Goal: Find contact information: Find contact information

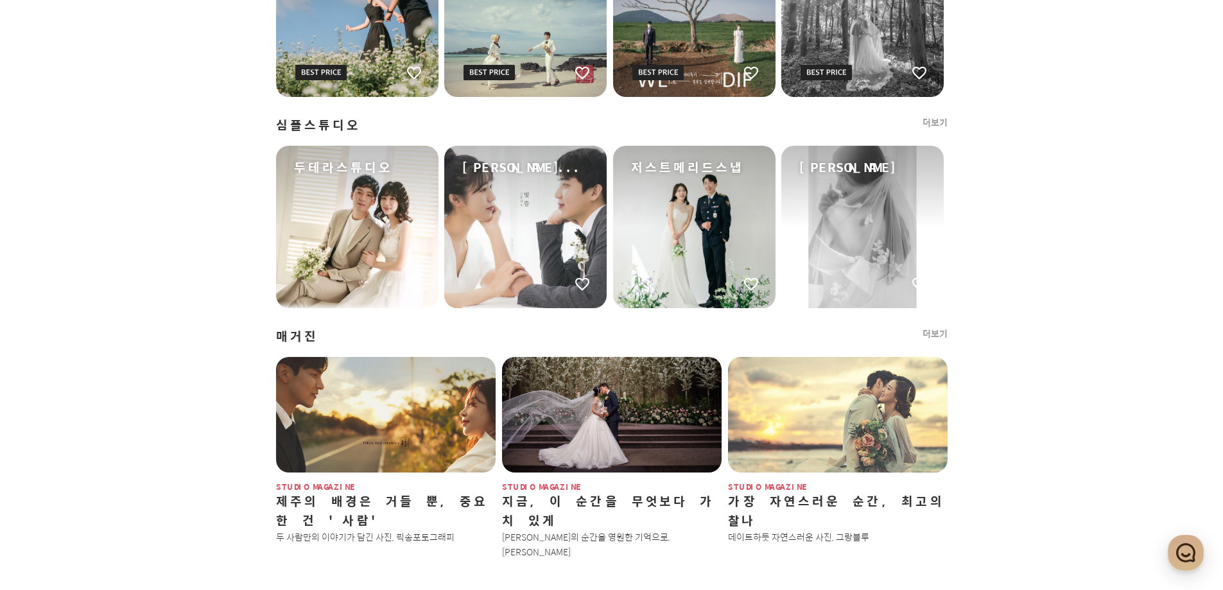
scroll to position [1477, 0]
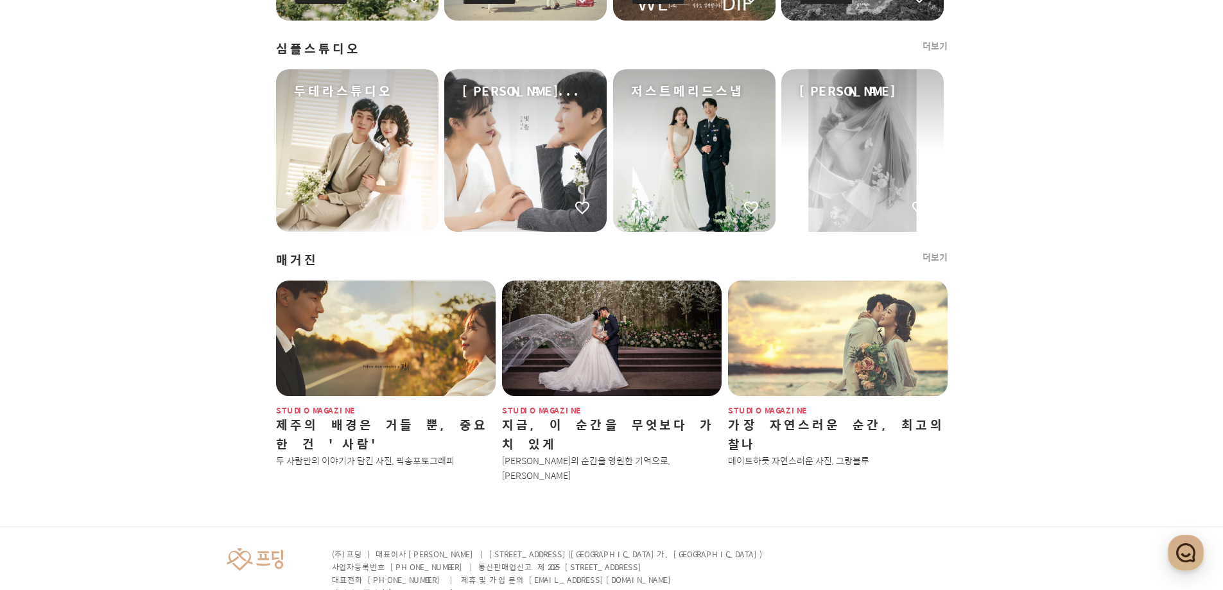
click at [938, 254] on link "더보기" at bounding box center [935, 257] width 25 height 13
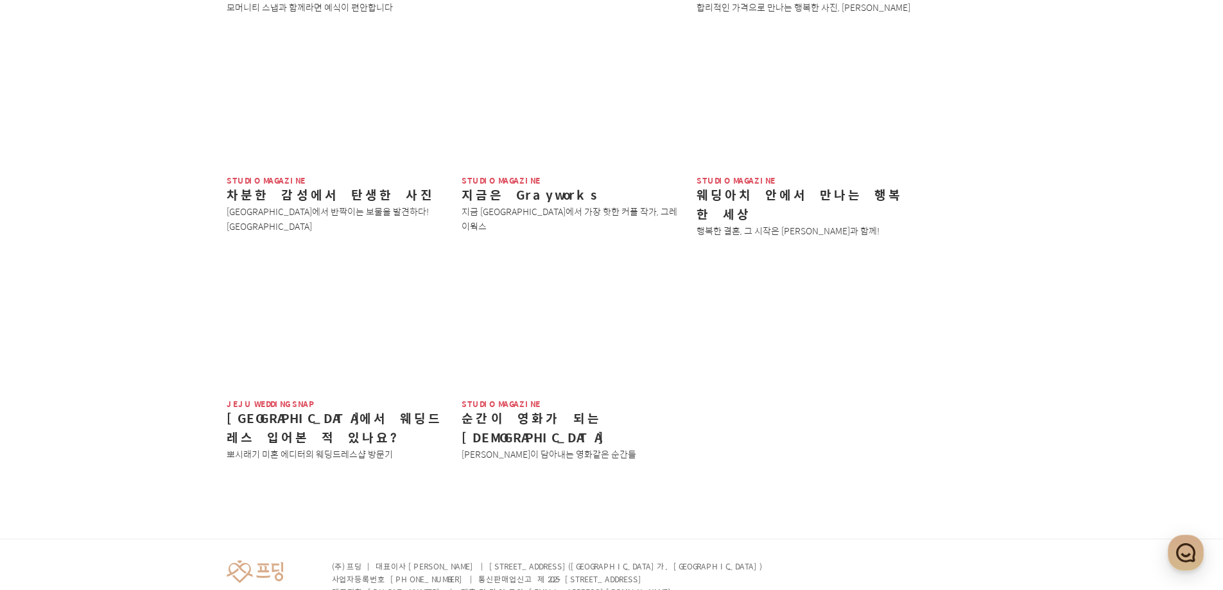
scroll to position [842, 0]
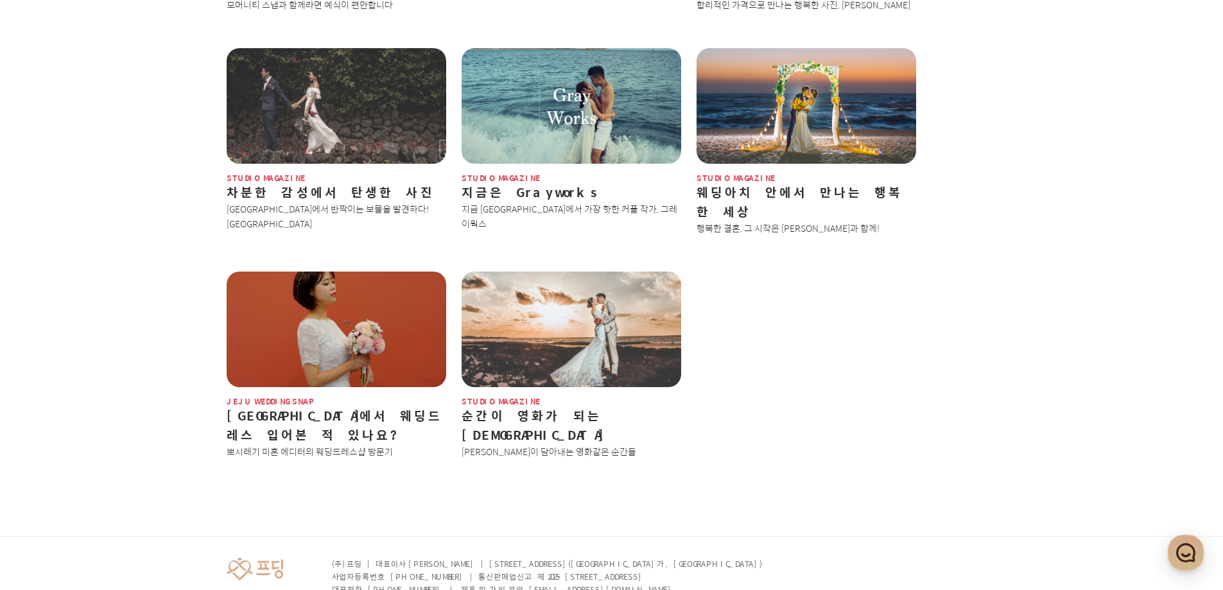
drag, startPoint x: 920, startPoint y: 492, endPoint x: 985, endPoint y: 503, distance: 66.5
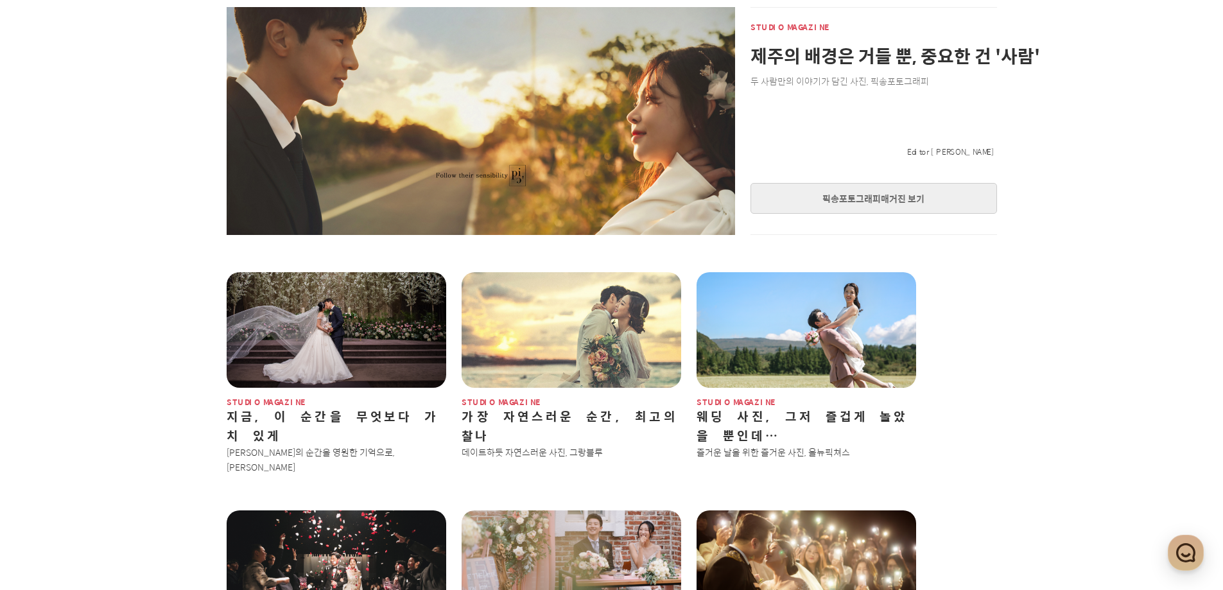
scroll to position [136, 0]
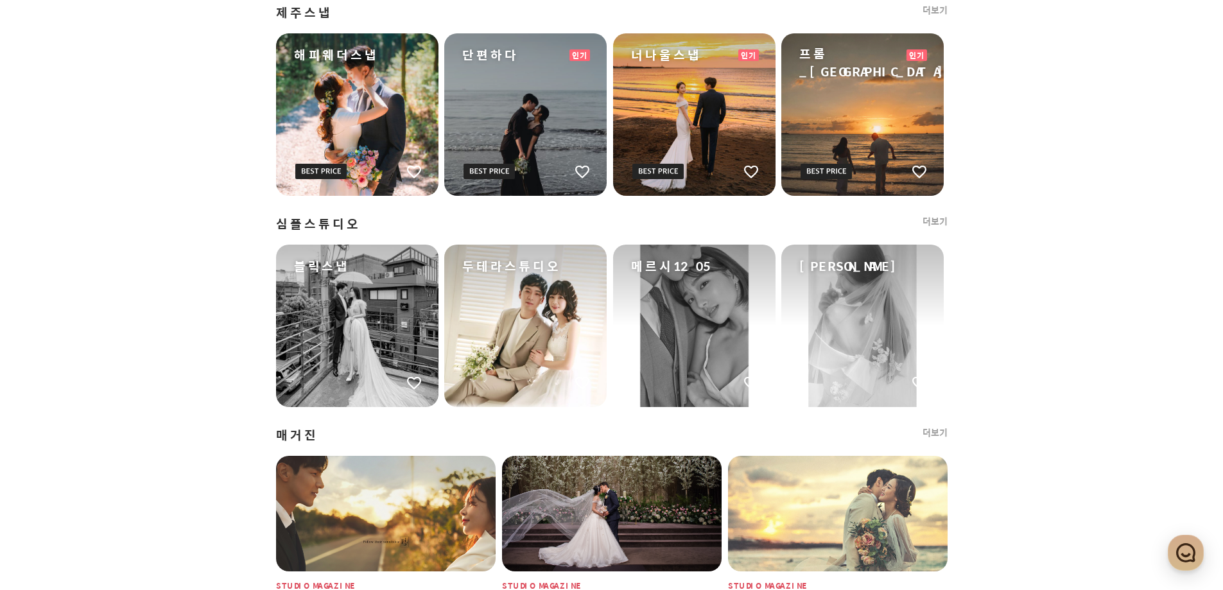
scroll to position [1525, 0]
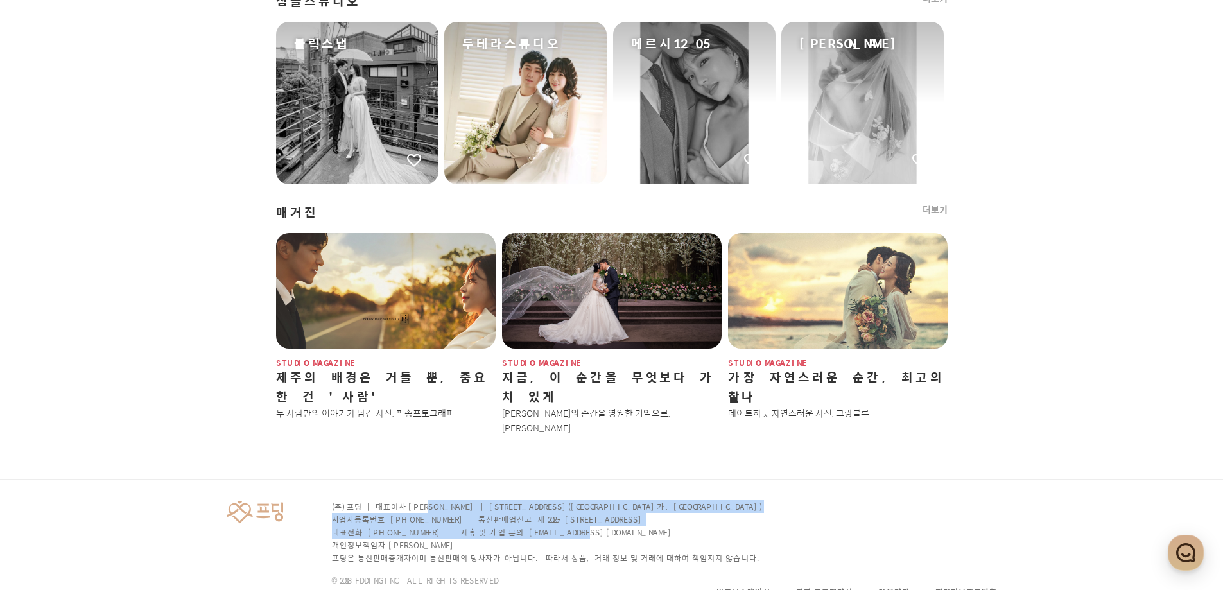
drag, startPoint x: 422, startPoint y: 473, endPoint x: 652, endPoint y: 492, distance: 231.4
click at [652, 500] on div "(주) 프딩 | 대표이사 임지훈 | [STREET_ADDRESS] 사업자등록번호 [PHONE_NUMBER] | 통신판매업신고 제 2025-[G…" at bounding box center [548, 532] width 433 height 64
click at [652, 526] on p "대표전화 [PHONE_NUMBER] | 제휴 및 가입 문의 [EMAIL_ADDRESS][DOMAIN_NAME]" at bounding box center [548, 532] width 433 height 13
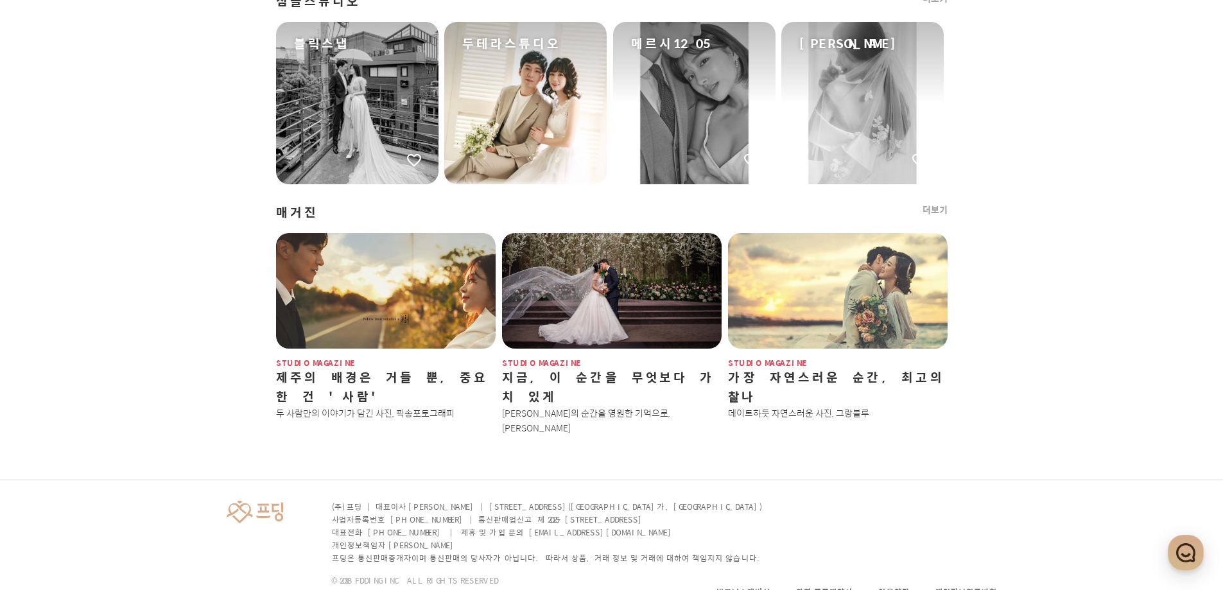
click at [688, 539] on p "개인정보책임자 [PERSON_NAME]" at bounding box center [548, 545] width 433 height 13
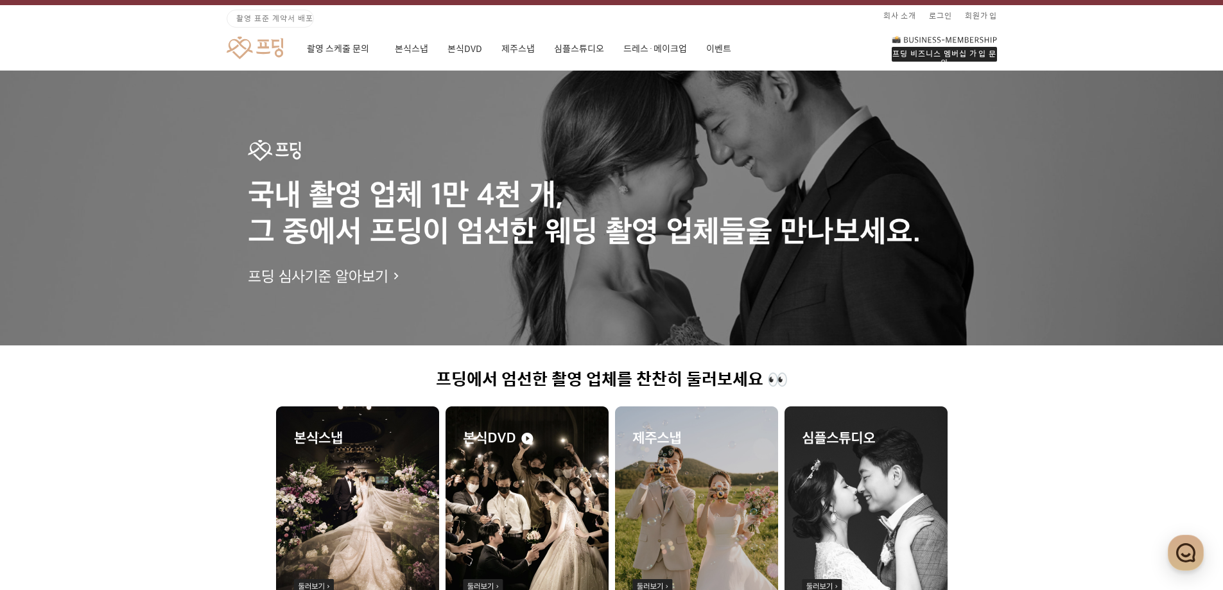
scroll to position [0, 0]
